Goal: Task Accomplishment & Management: Use online tool/utility

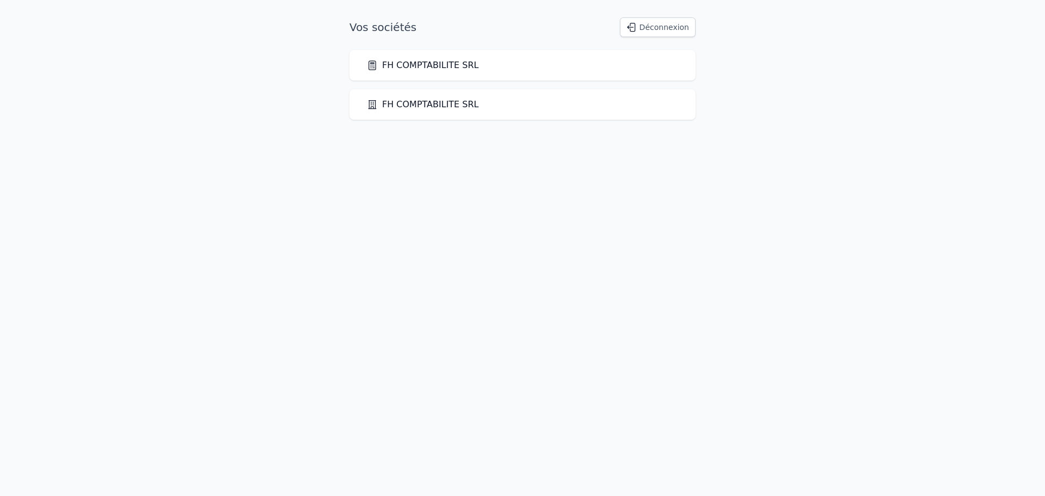
click at [433, 68] on link "FH COMPTABILITE SRL" at bounding box center [423, 65] width 112 height 13
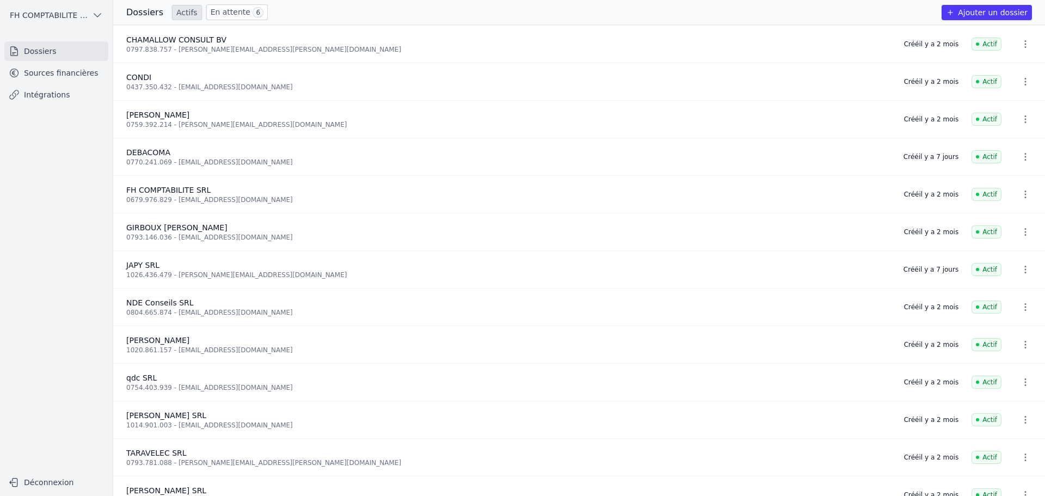
click at [64, 72] on link "Sources financières" at bounding box center [56, 73] width 104 height 20
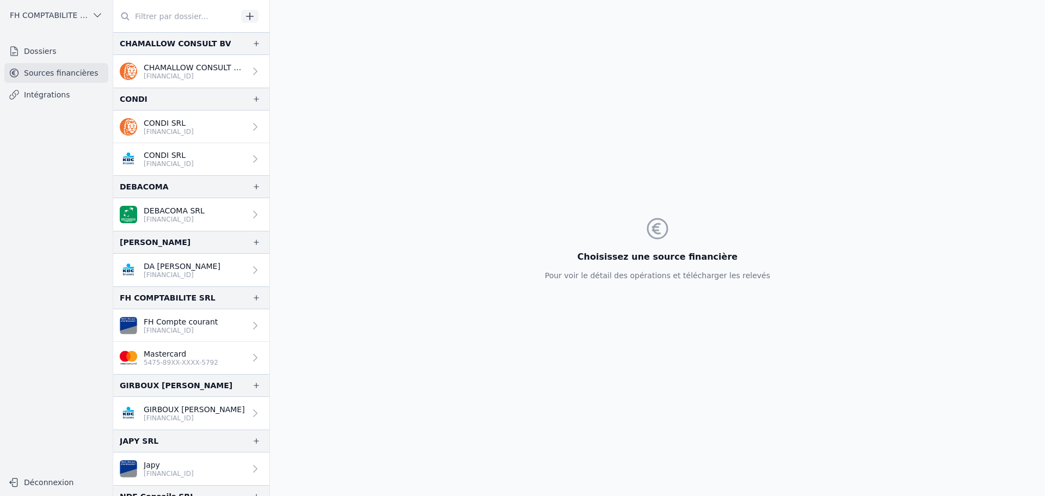
click at [248, 17] on icon "button" at bounding box center [249, 16] width 11 height 11
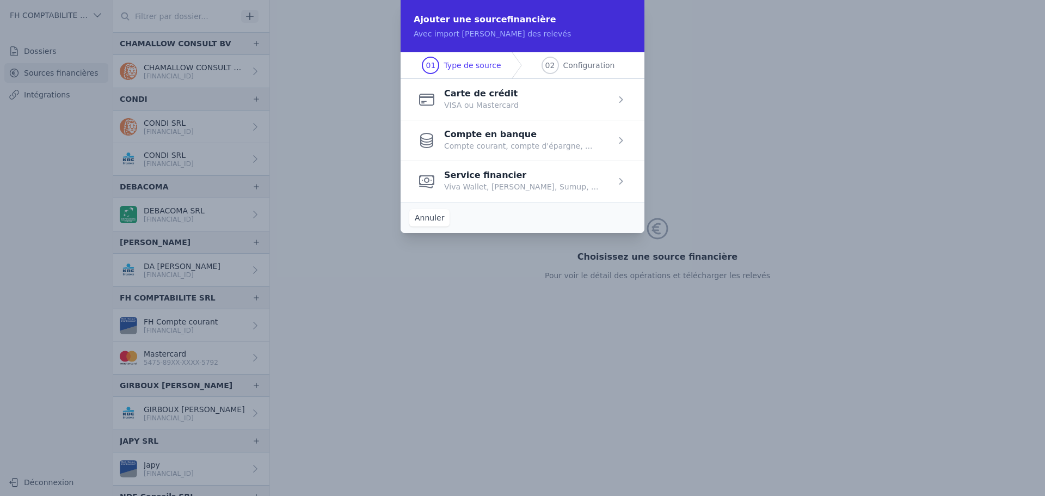
click at [508, 107] on span "button" at bounding box center [523, 99] width 244 height 41
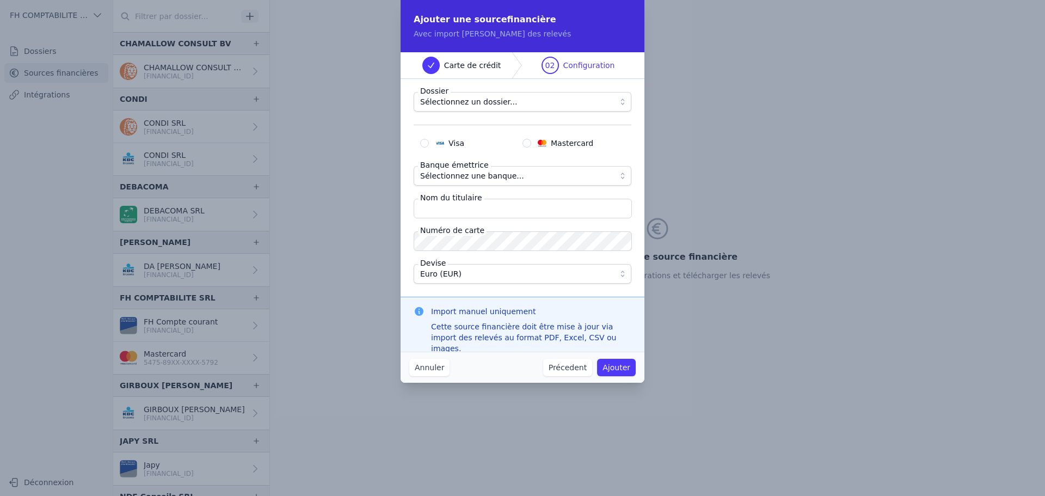
click at [511, 108] on span "Sélectionnez un dossier..." at bounding box center [514, 101] width 189 height 13
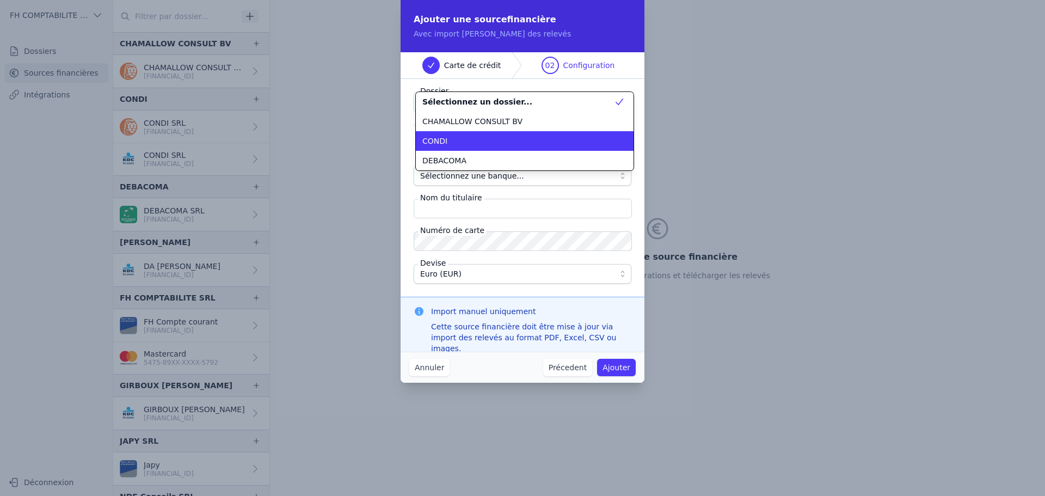
scroll to position [118, 0]
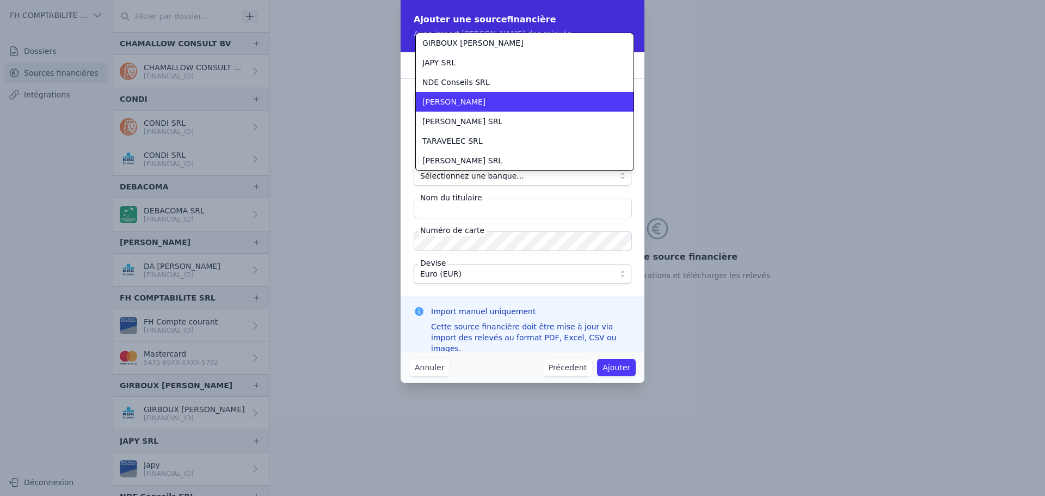
click at [437, 96] on span "[PERSON_NAME]" at bounding box center [453, 101] width 63 height 11
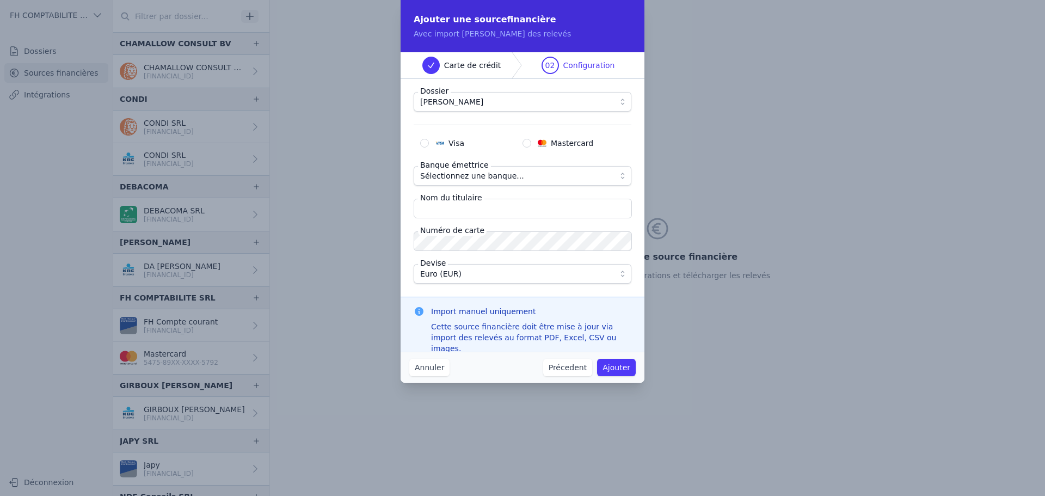
click at [479, 175] on span "Sélectionnez une banque..." at bounding box center [472, 175] width 104 height 13
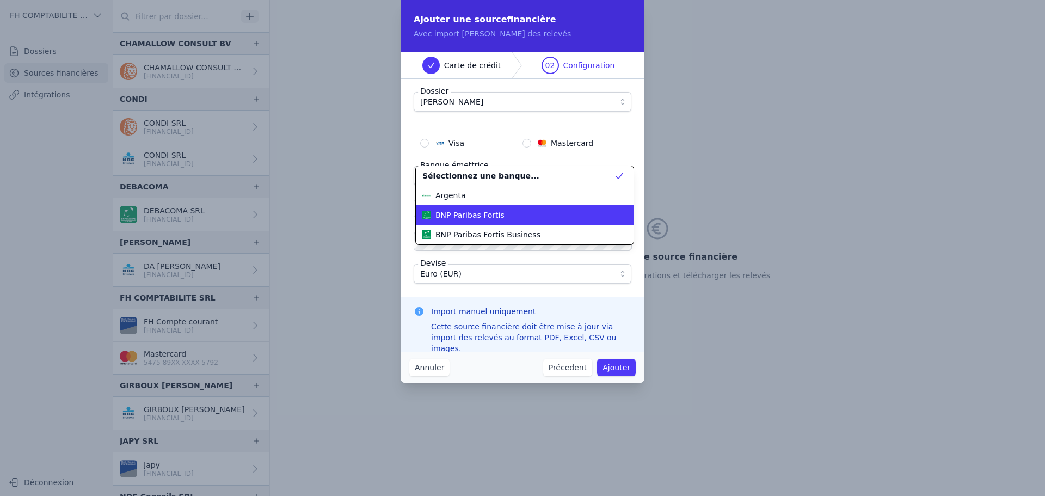
click at [505, 205] on li "BNP Paribas Fortis" at bounding box center [525, 215] width 218 height 20
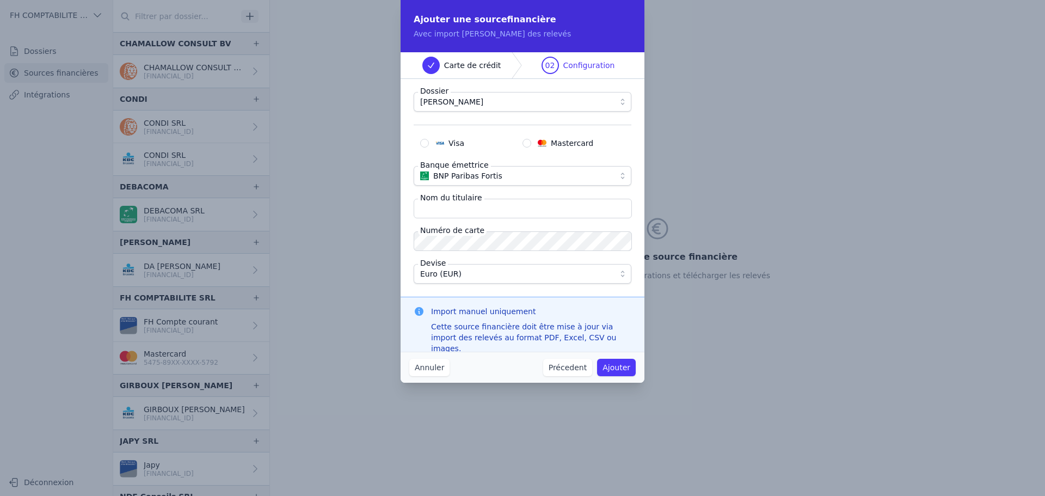
click at [511, 214] on input "Nom du titulaire" at bounding box center [523, 209] width 218 height 20
click at [414, 370] on button "Annuler" at bounding box center [429, 367] width 40 height 17
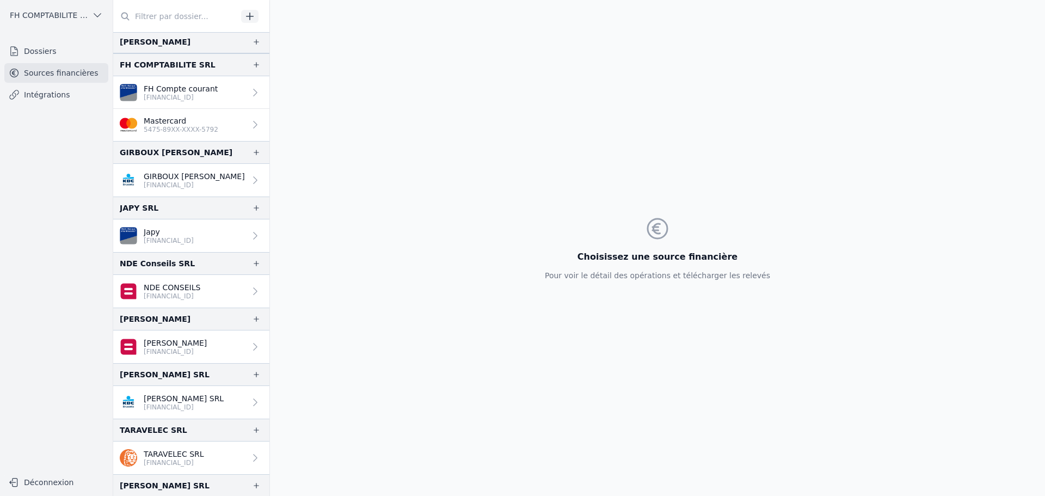
scroll to position [213, 0]
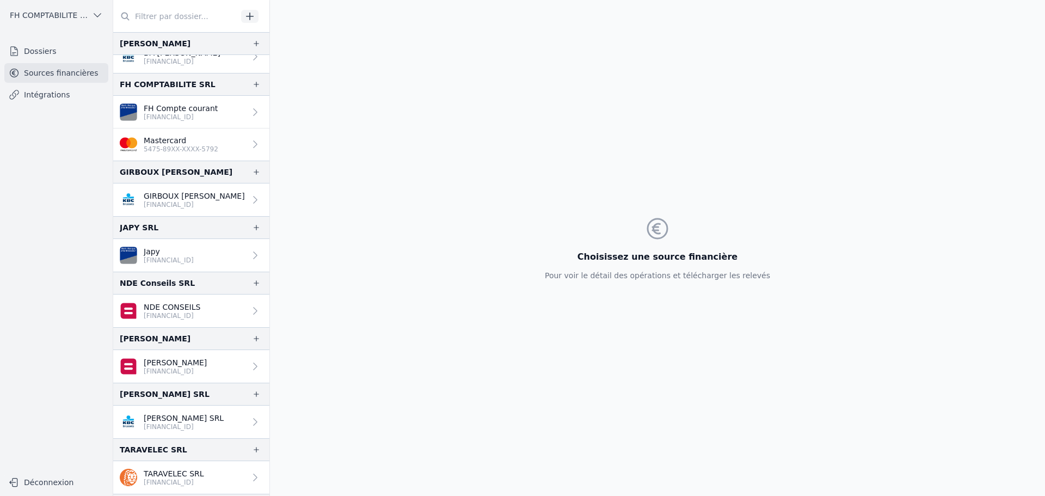
drag, startPoint x: 170, startPoint y: 365, endPoint x: 407, endPoint y: 340, distance: 238.6
click at [170, 365] on p "[PERSON_NAME]" at bounding box center [175, 362] width 63 height 11
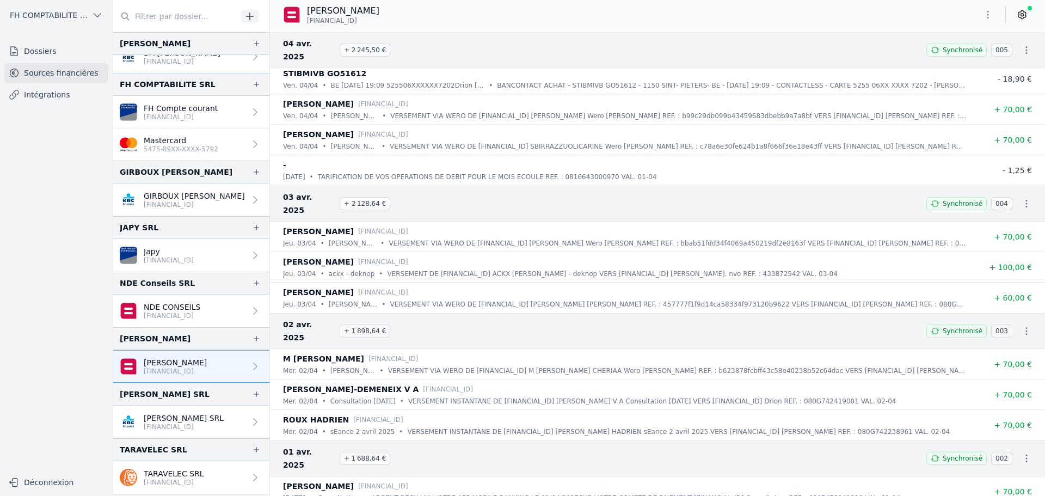
scroll to position [10770, 0]
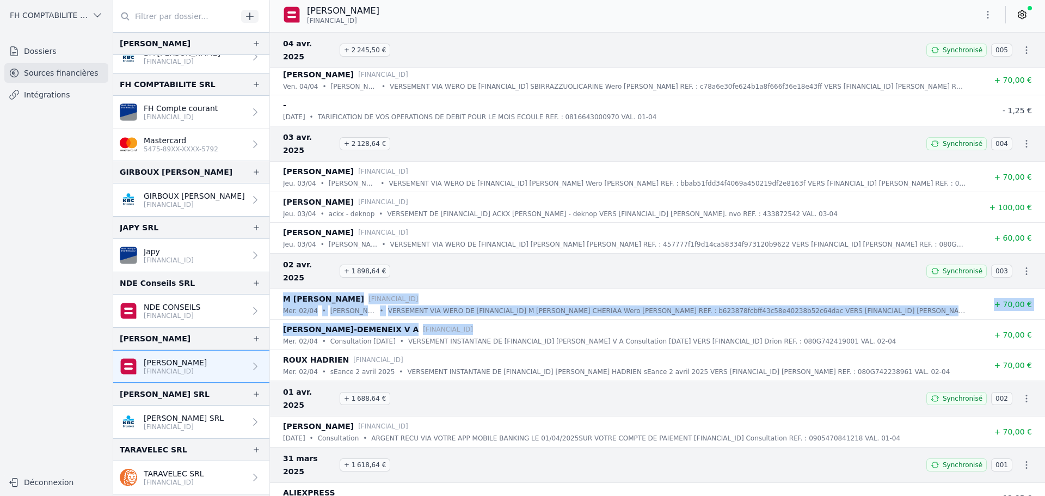
drag, startPoint x: 271, startPoint y: 292, endPoint x: 275, endPoint y: 241, distance: 51.4
click at [275, 289] on ul "M [PERSON_NAME] [FINANCIAL_ID] mer. 02/04 • [PERSON_NAME] • VERSEMENT VIA WERO …" at bounding box center [657, 334] width 775 height 91
